Goal: Task Accomplishment & Management: Manage account settings

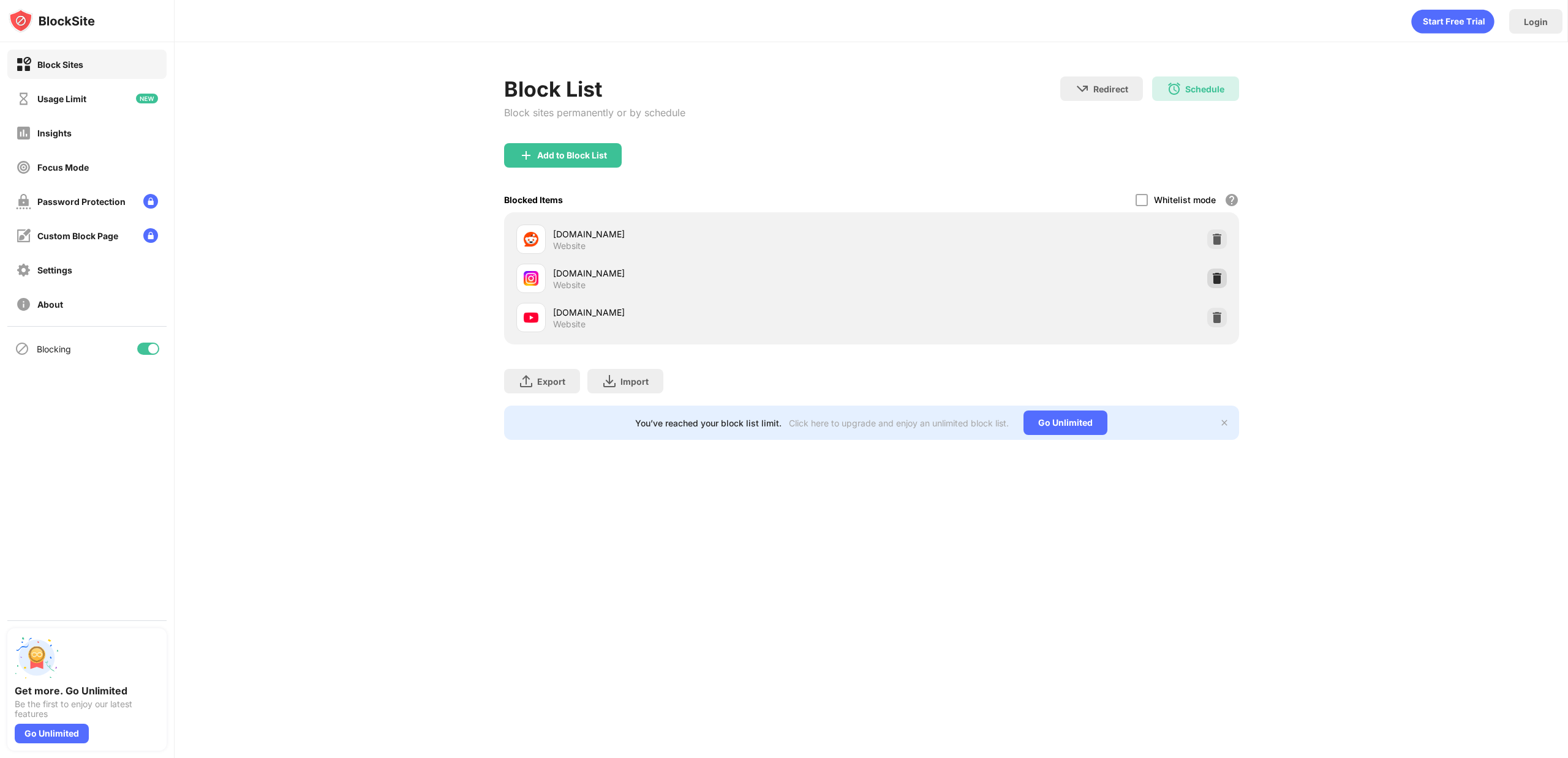
click at [1217, 284] on img at bounding box center [1217, 278] width 13 height 13
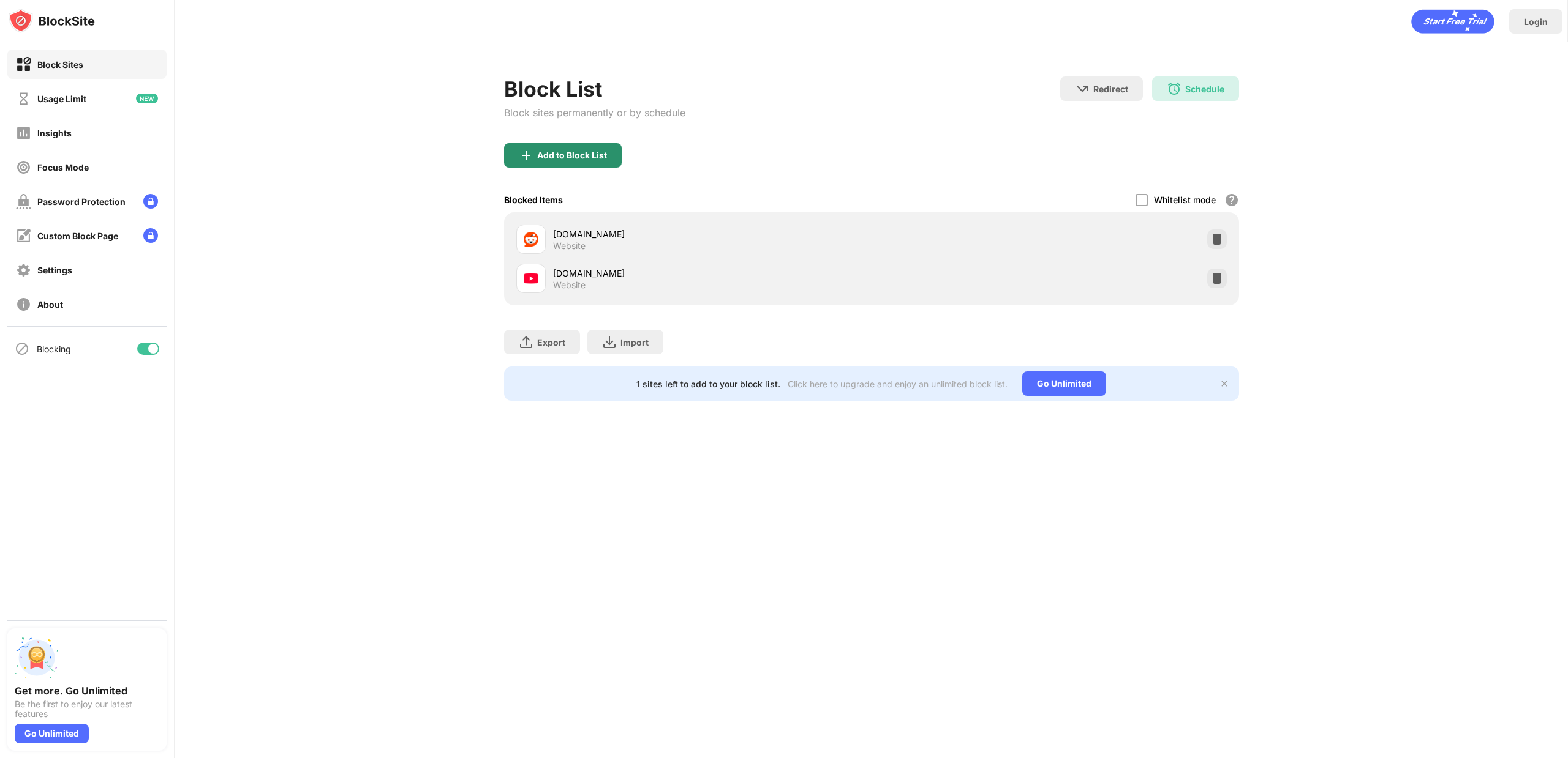
click at [584, 153] on div "Add to Block List" at bounding box center [572, 155] width 70 height 10
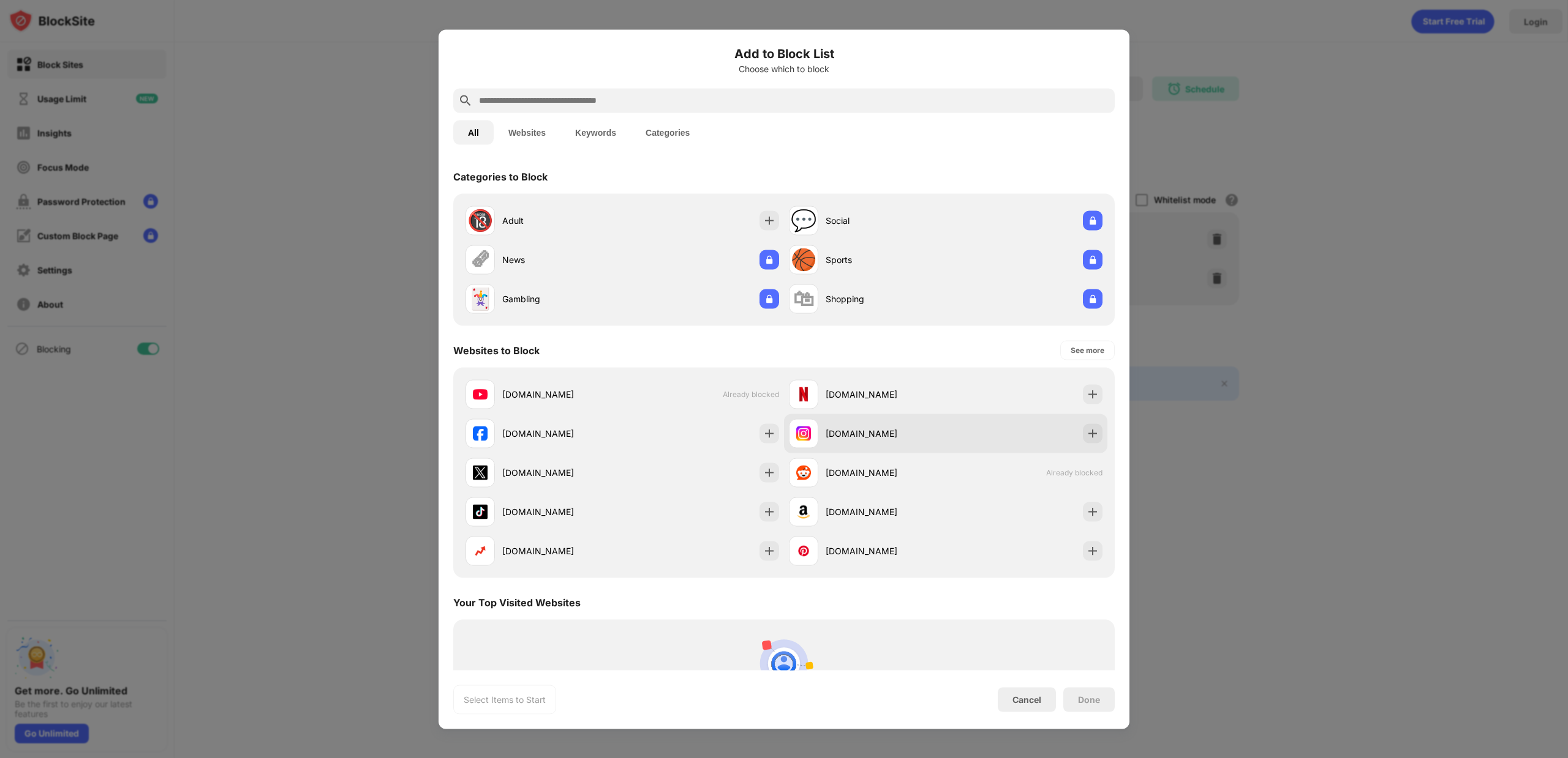
click at [890, 427] on div "[DOMAIN_NAME]" at bounding box center [886, 434] width 120 height 13
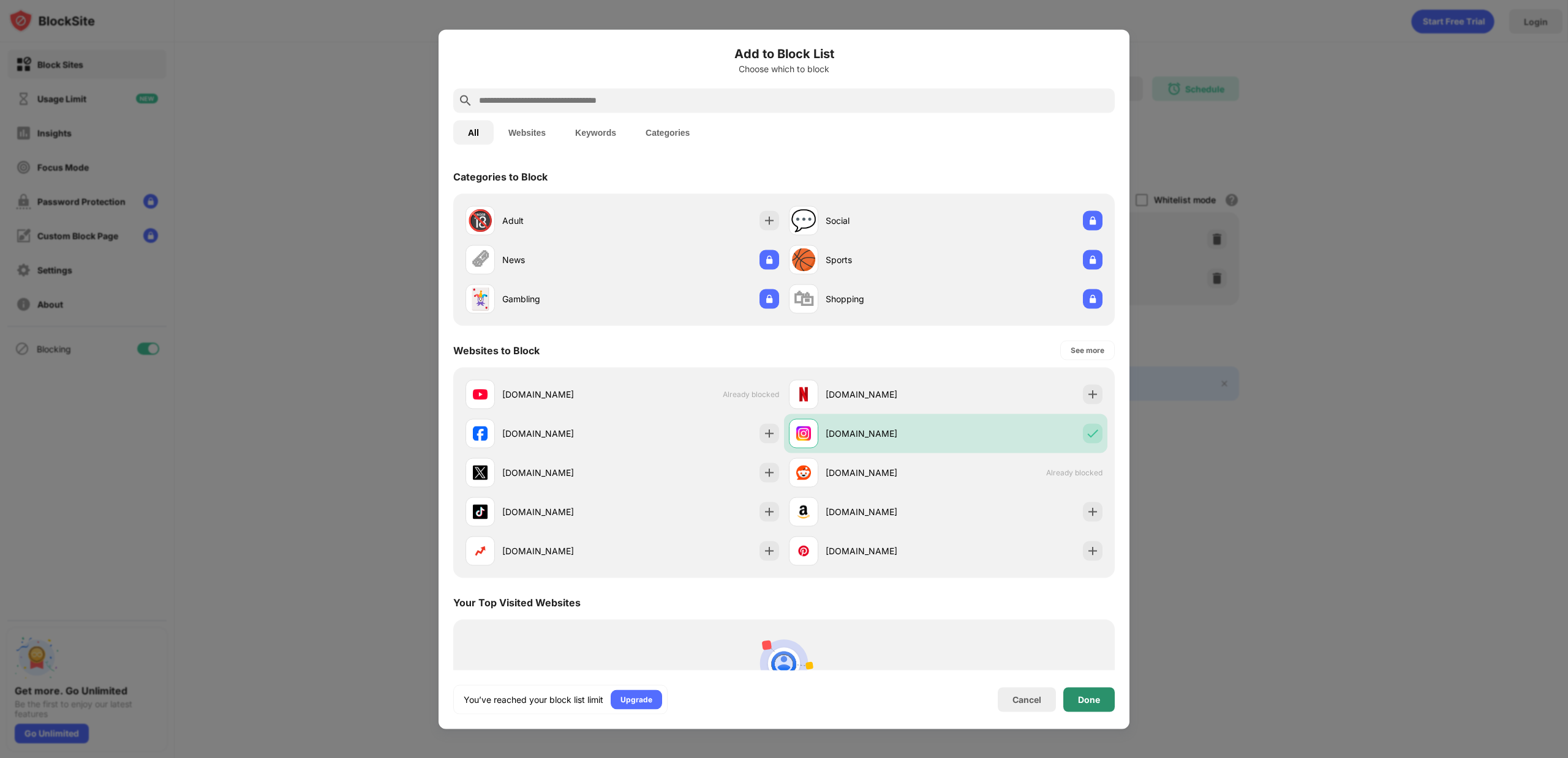
click at [1102, 698] on div "Done" at bounding box center [1089, 699] width 52 height 24
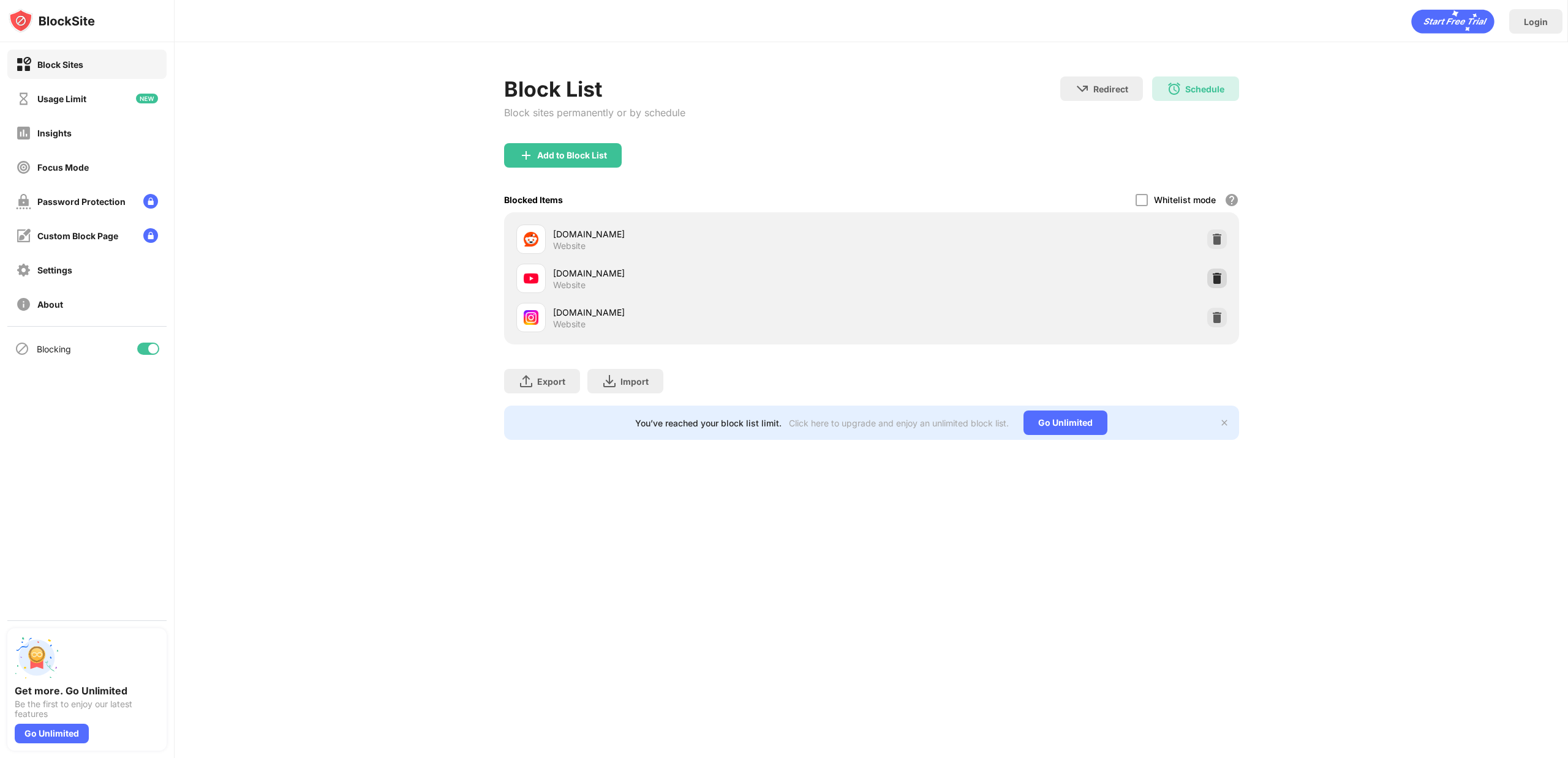
click at [1214, 277] on img at bounding box center [1217, 278] width 13 height 13
